Goal: Task Accomplishment & Management: Complete application form

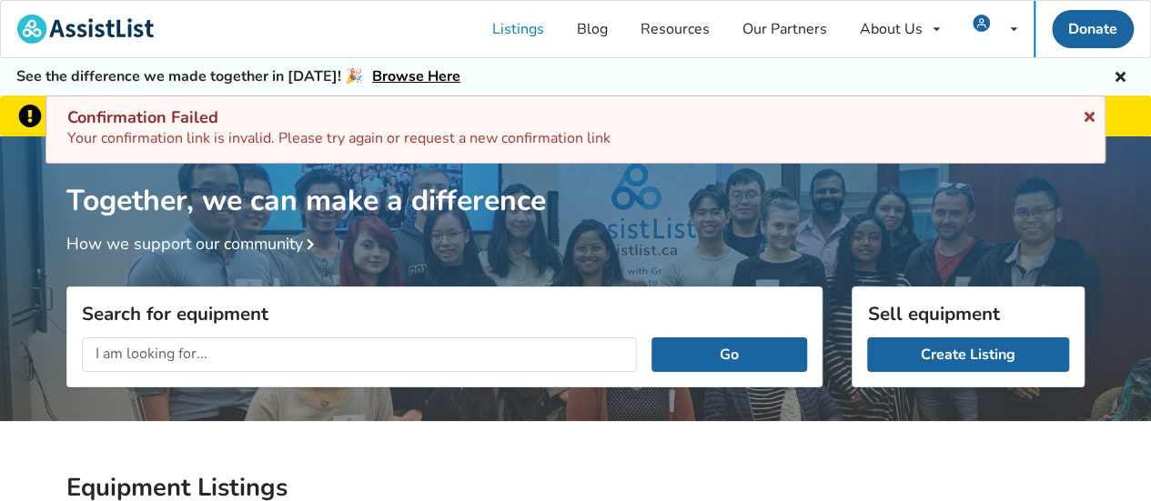
click at [1087, 112] on icon at bounding box center [1089, 113] width 17 height 15
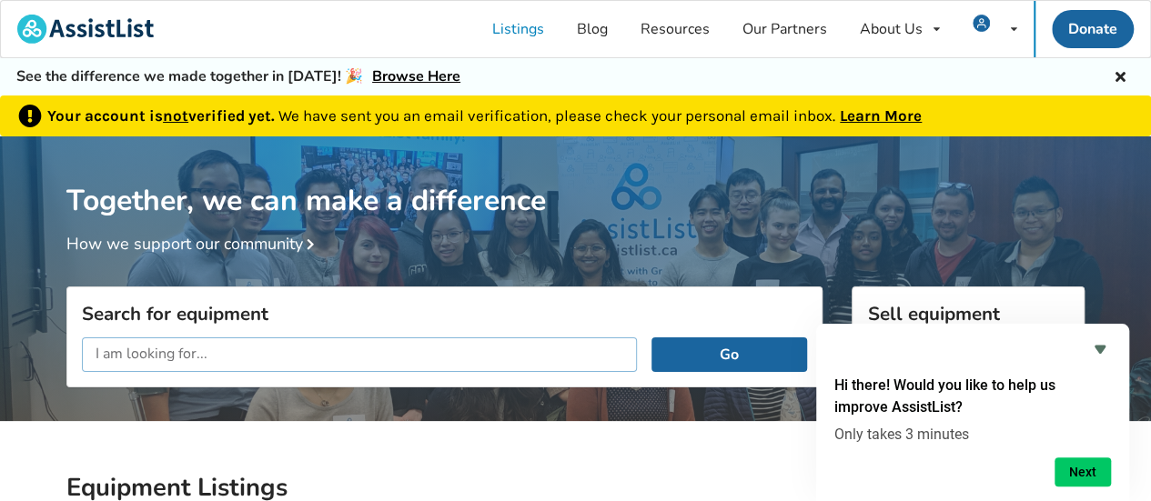
click at [93, 354] on input "text" at bounding box center [359, 355] width 555 height 35
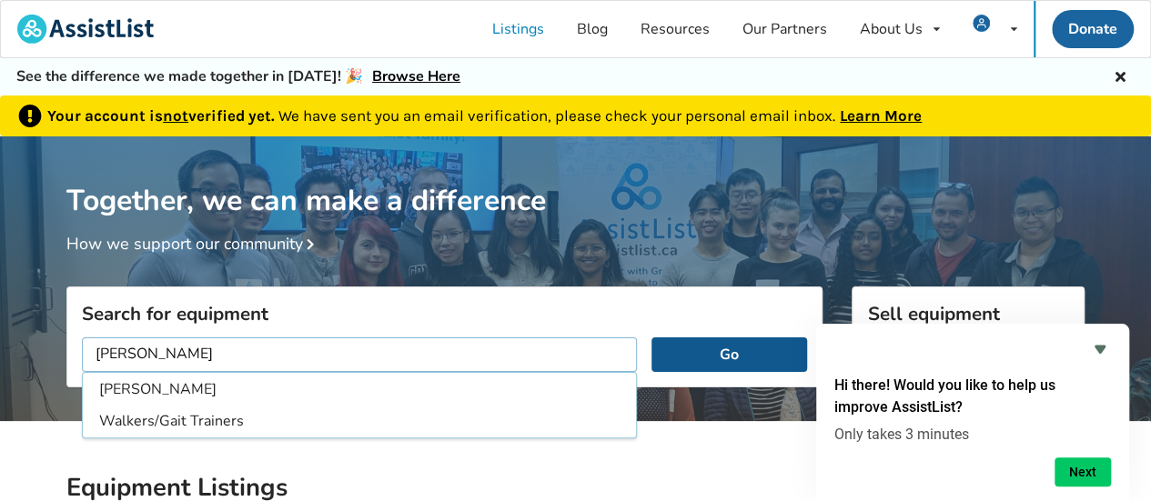
type input "walker"
click at [718, 361] on button "Go" at bounding box center [730, 355] width 156 height 35
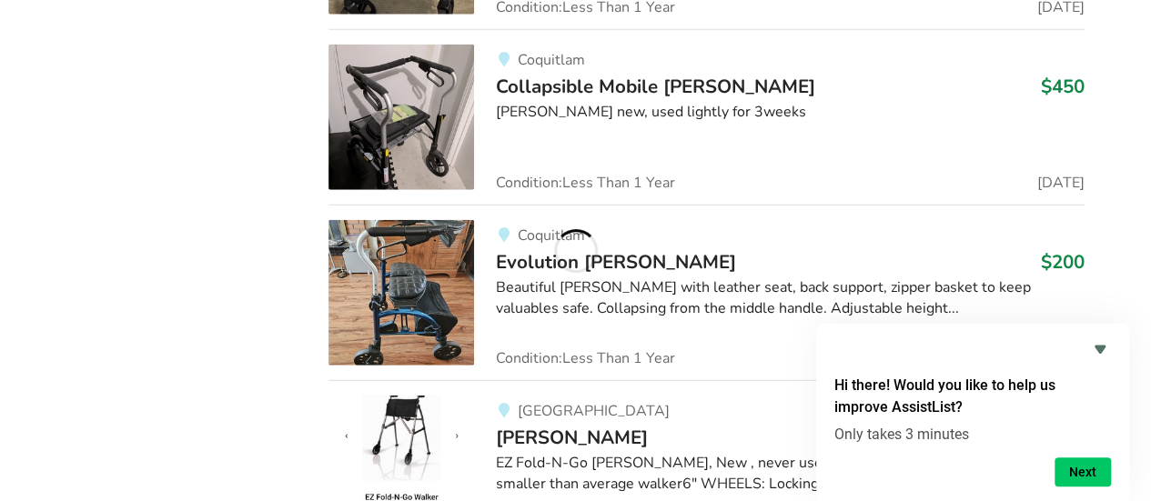
scroll to position [5715, 0]
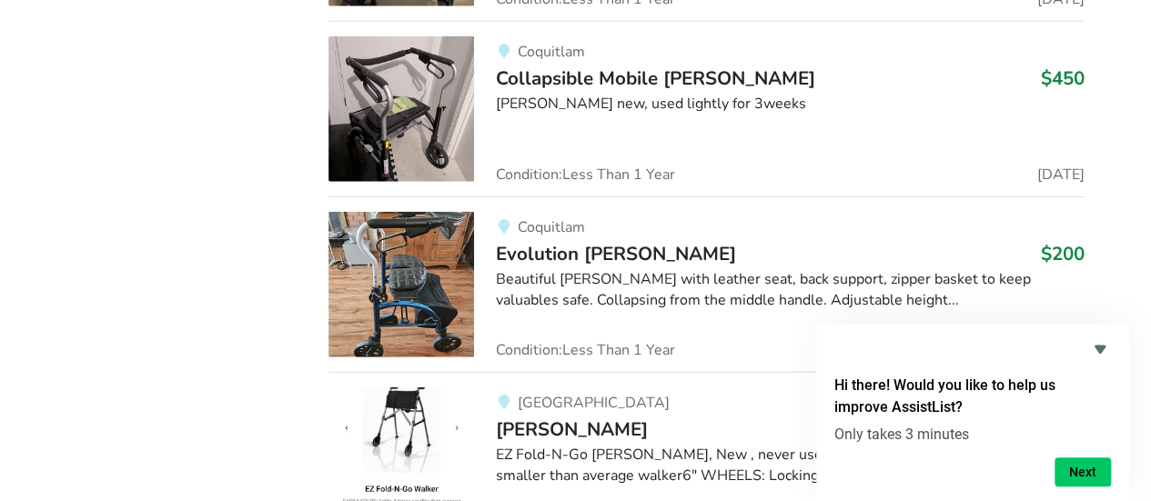
click at [522, 241] on span "Evolution walker" at bounding box center [616, 253] width 240 height 25
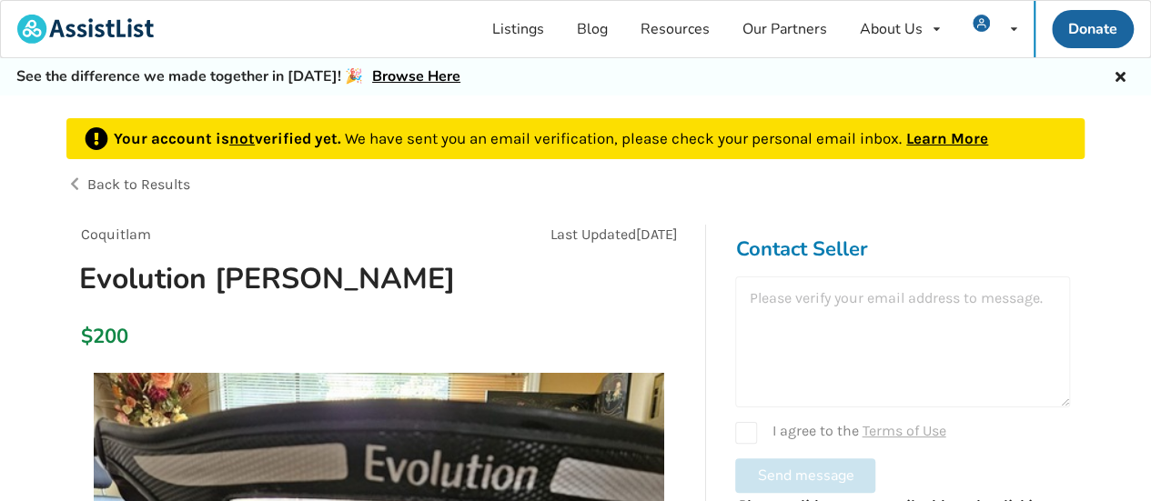
click at [746, 430] on div "I agree to the Terms of Use" at bounding box center [902, 433] width 335 height 22
checkbox input "true"
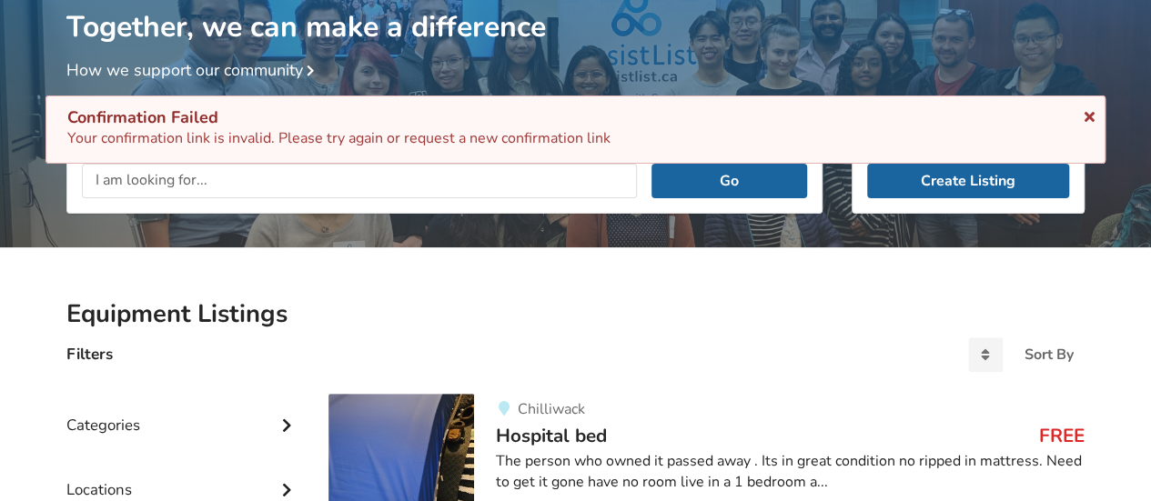
click at [1090, 116] on icon at bounding box center [1089, 113] width 17 height 15
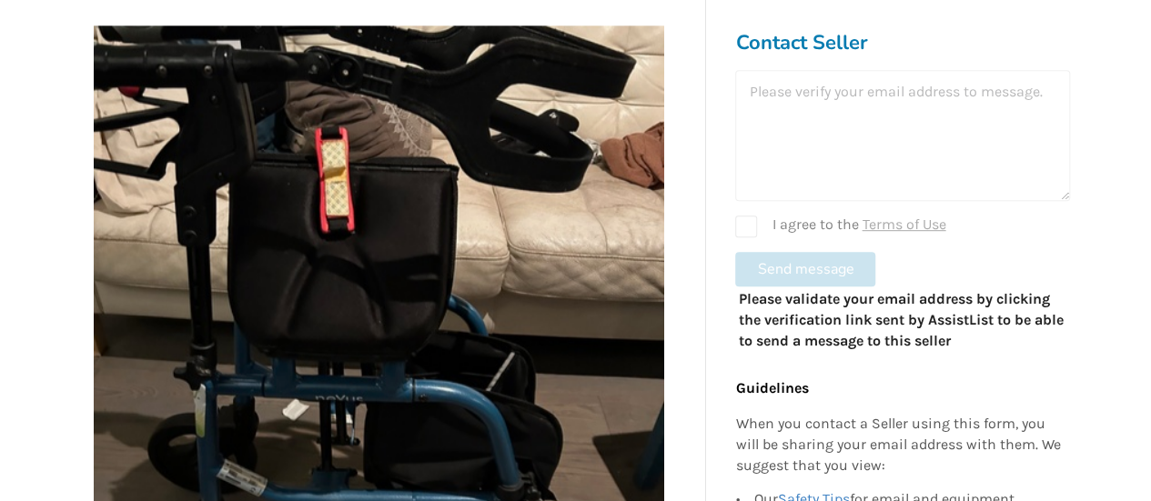
scroll to position [360, 0]
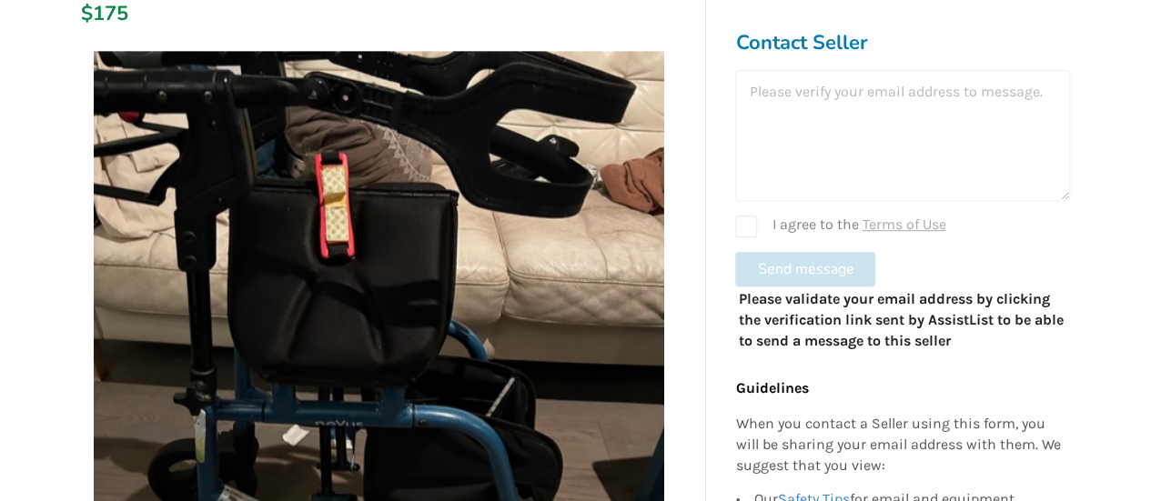
click at [757, 261] on form "I agree to the Terms of Use Send message" at bounding box center [902, 178] width 335 height 217
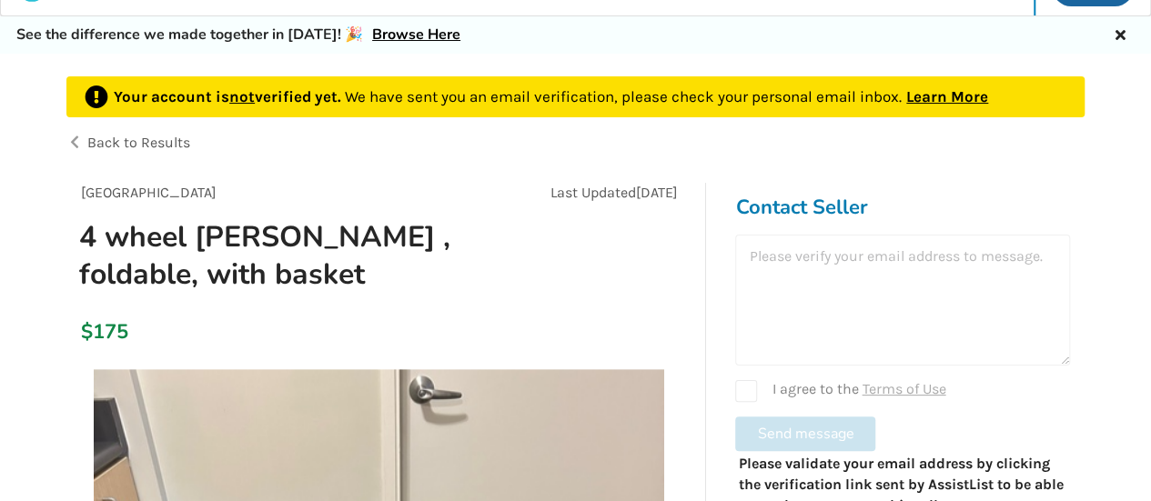
scroll to position [0, 0]
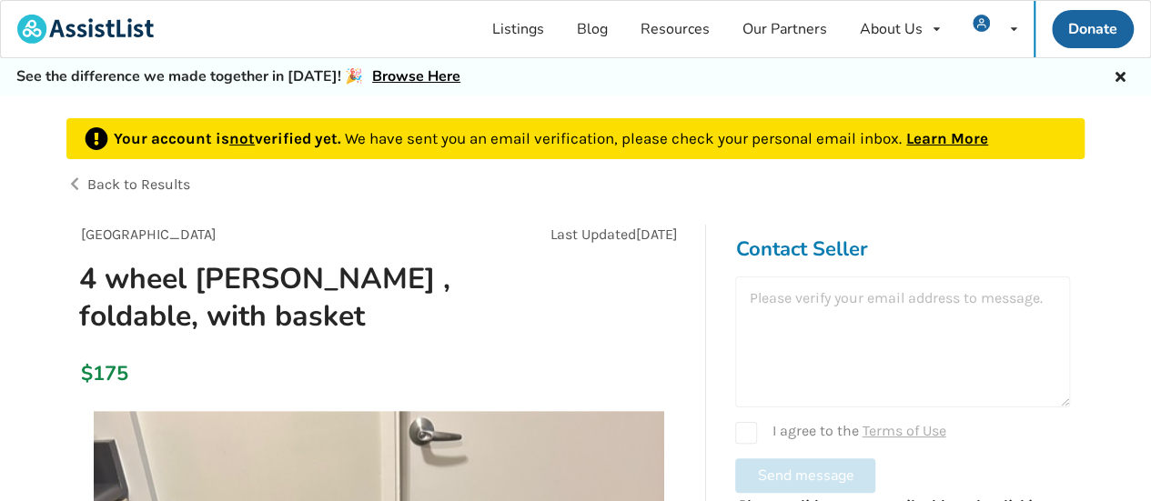
click at [937, 136] on link "Learn More" at bounding box center [948, 138] width 82 height 18
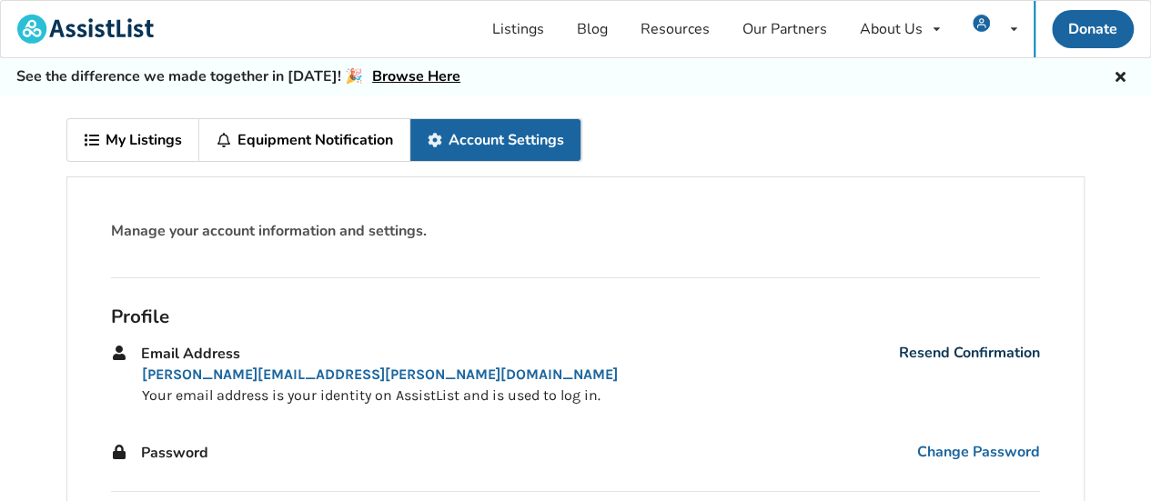
click at [943, 347] on link "Resend Confirmation" at bounding box center [969, 353] width 141 height 21
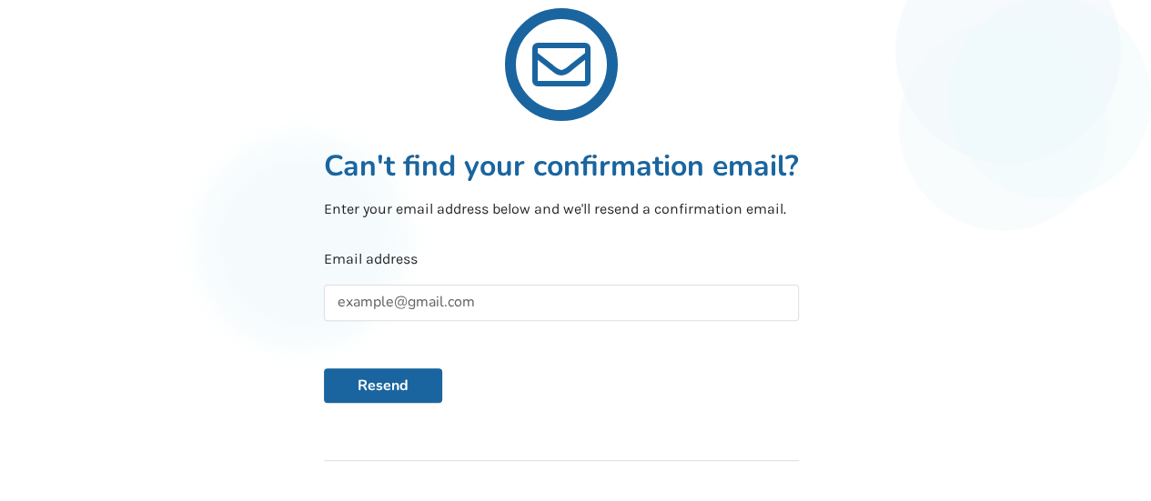
scroll to position [147, 0]
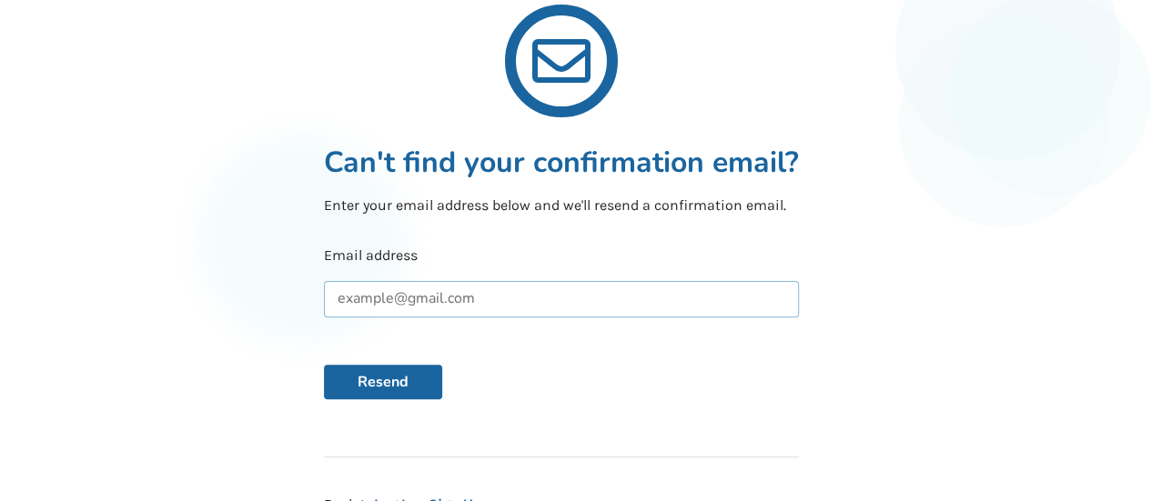
click at [346, 294] on input "text" at bounding box center [561, 299] width 475 height 36
type input "judi.fairholm@gmail.com"
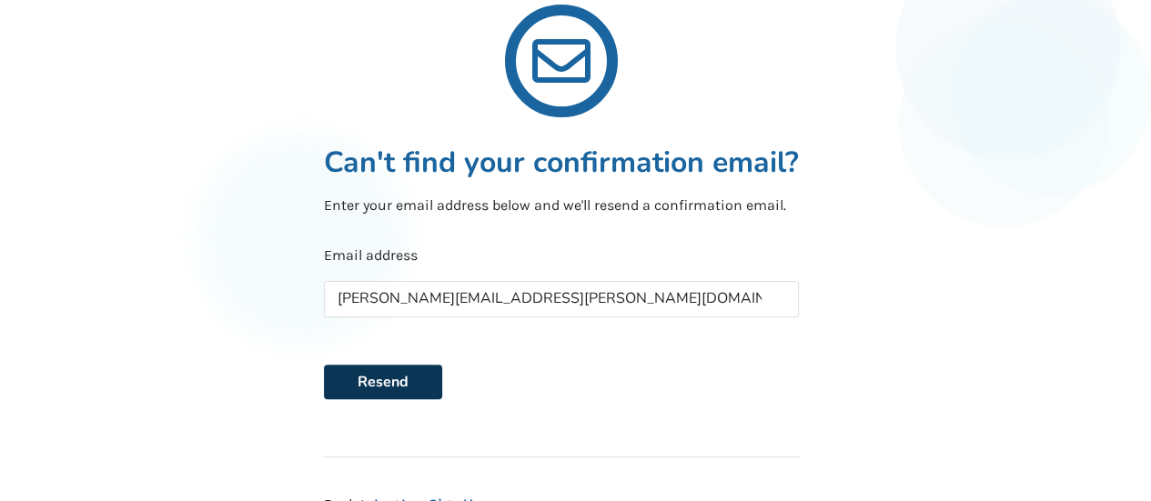
click at [384, 381] on button "Resend" at bounding box center [383, 382] width 118 height 35
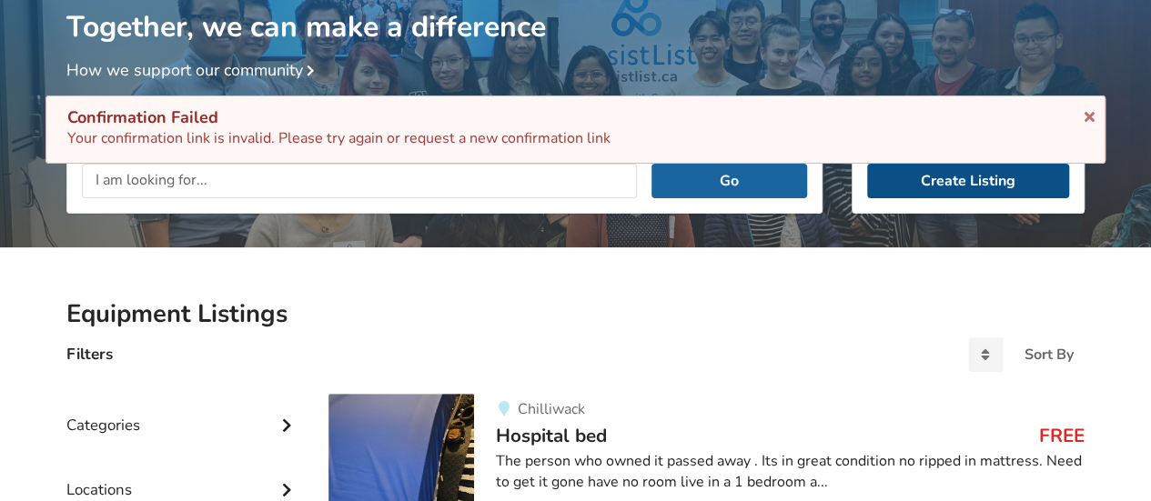
click at [968, 173] on link "Create Listing" at bounding box center [968, 181] width 202 height 35
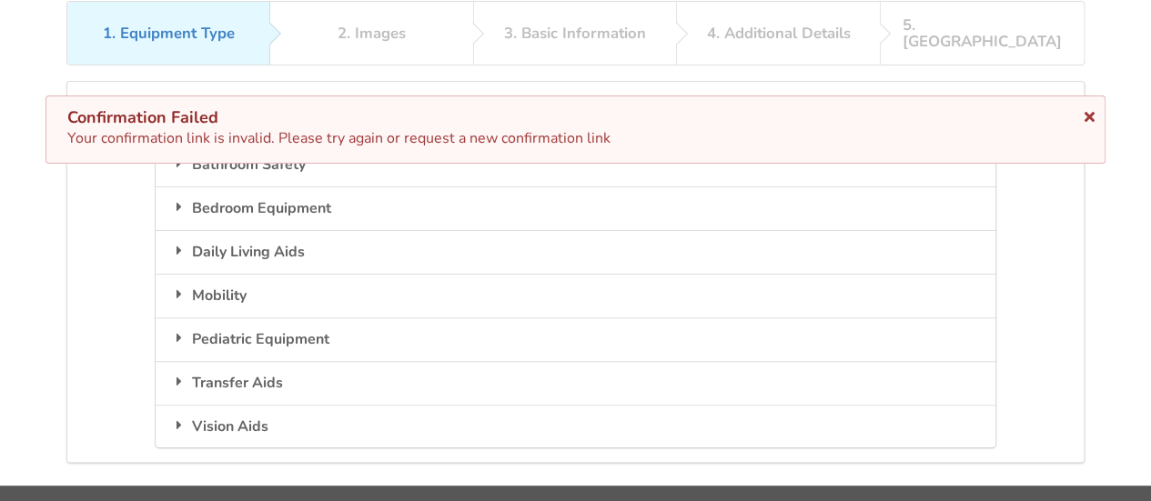
click at [1085, 117] on icon at bounding box center [1089, 113] width 17 height 15
